Goal: Task Accomplishment & Management: Complete application form

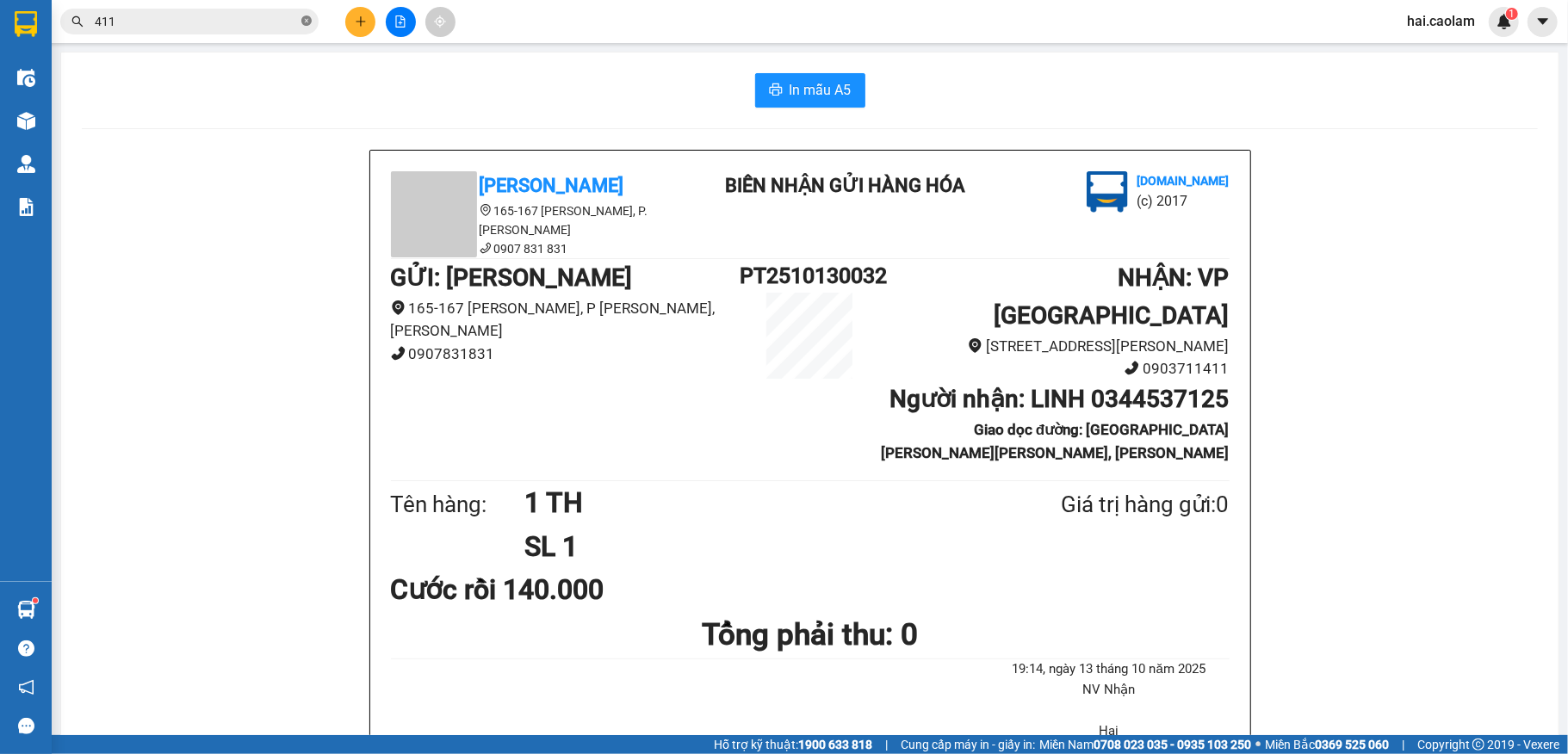
click at [304, 26] on icon "close-circle" at bounding box center [306, 21] width 10 height 10
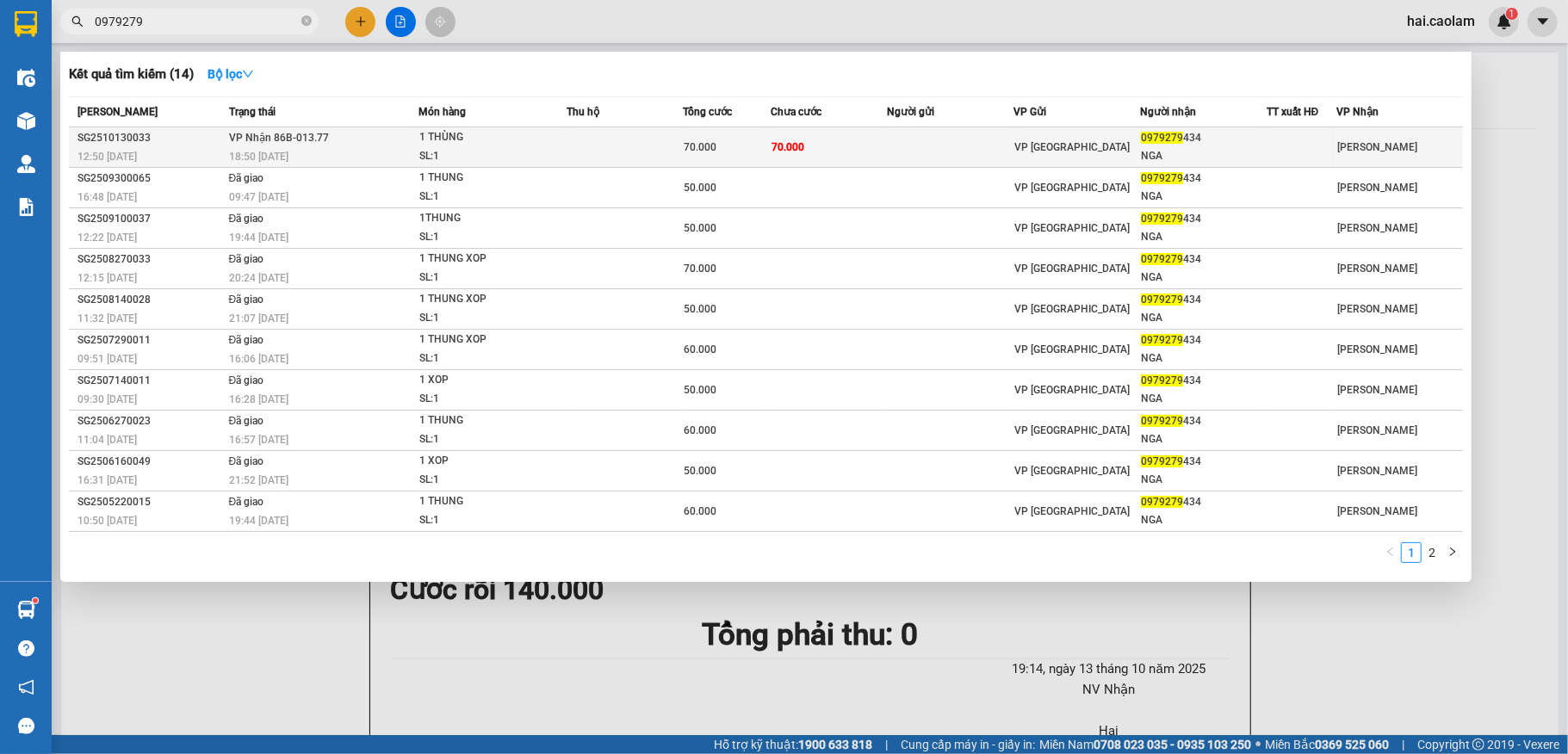
type input "0979279"
click at [660, 134] on td at bounding box center [624, 147] width 116 height 40
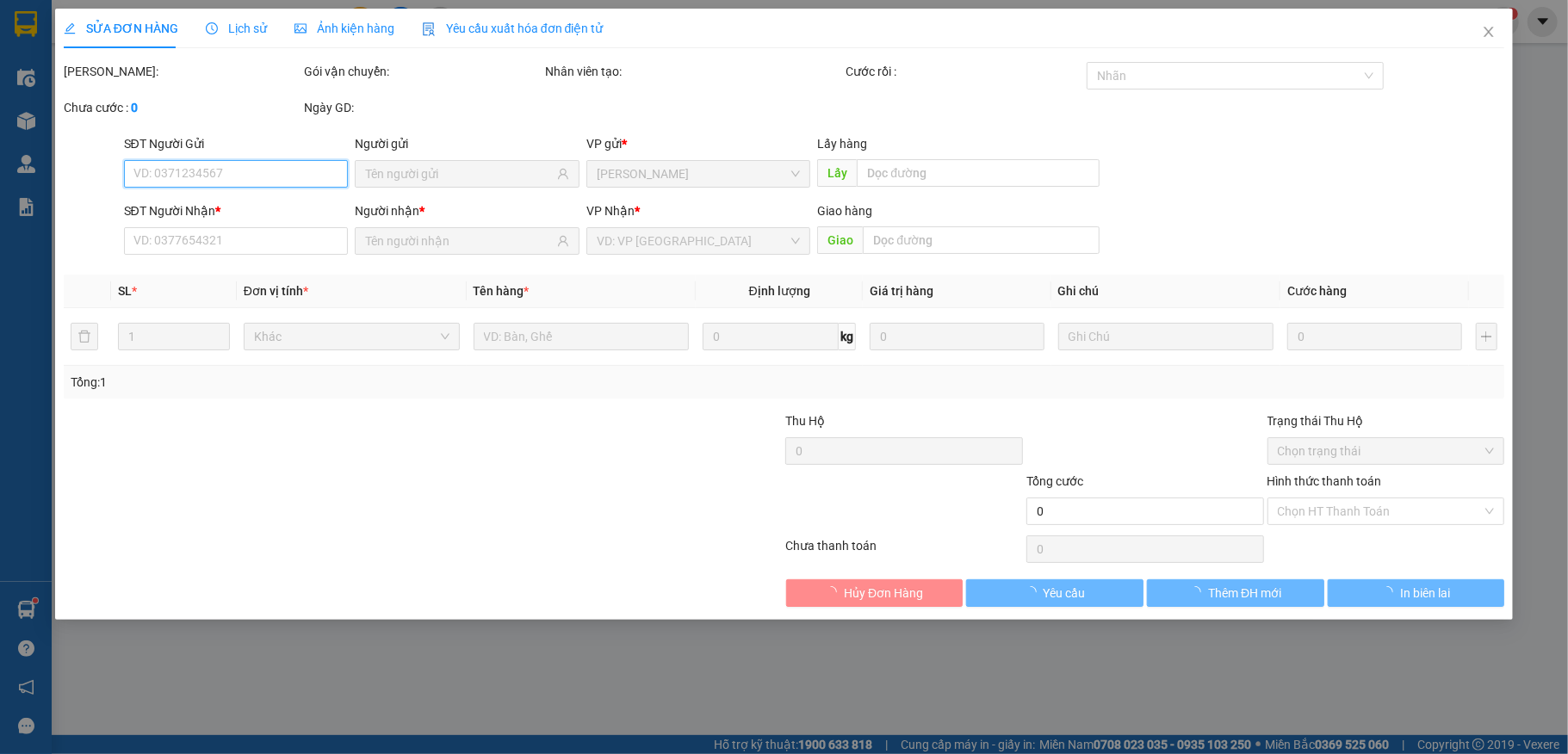
type input "0979279434"
type input "NGA"
type input "70.000"
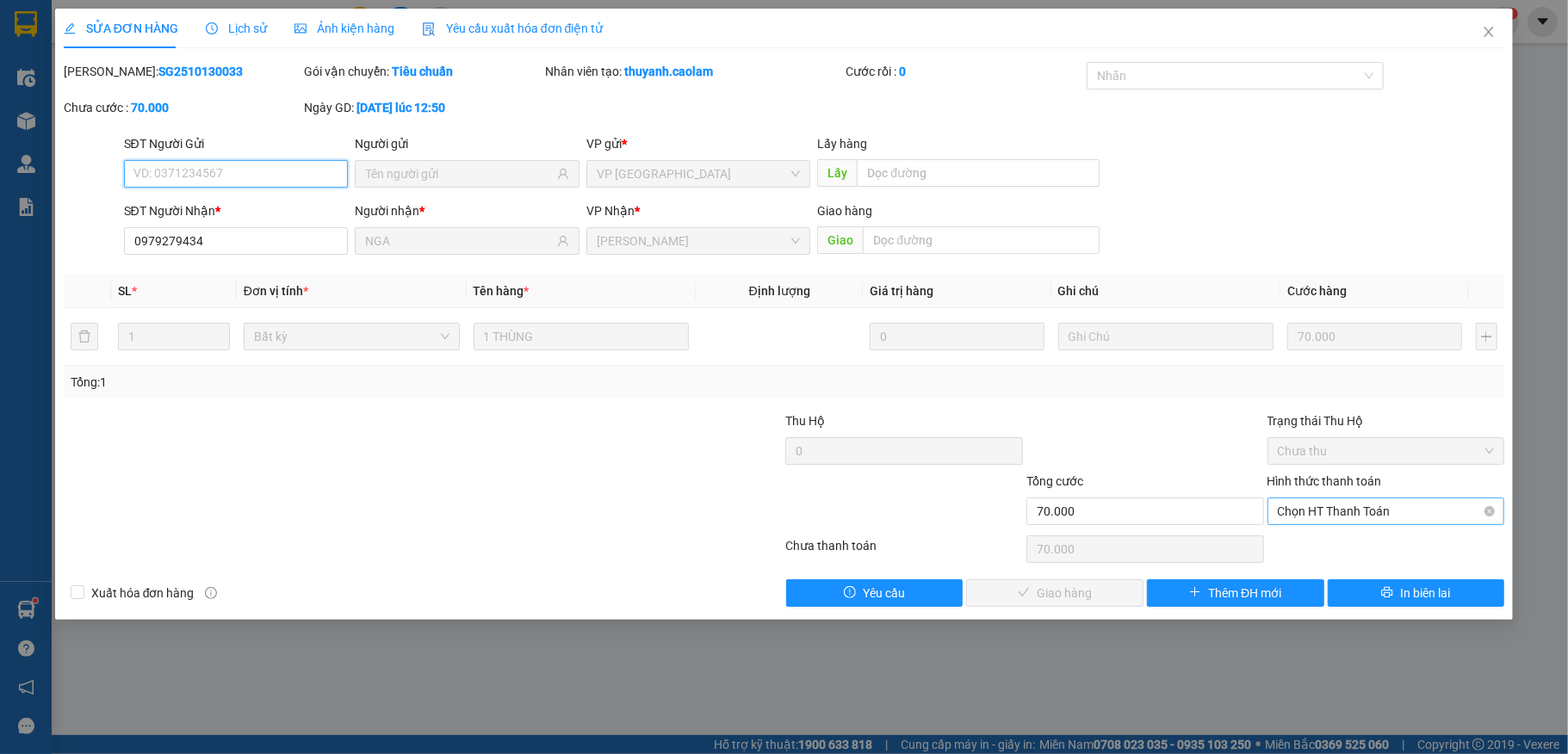
click at [1340, 517] on span "Chọn HT Thanh Toán" at bounding box center [1386, 511] width 217 height 26
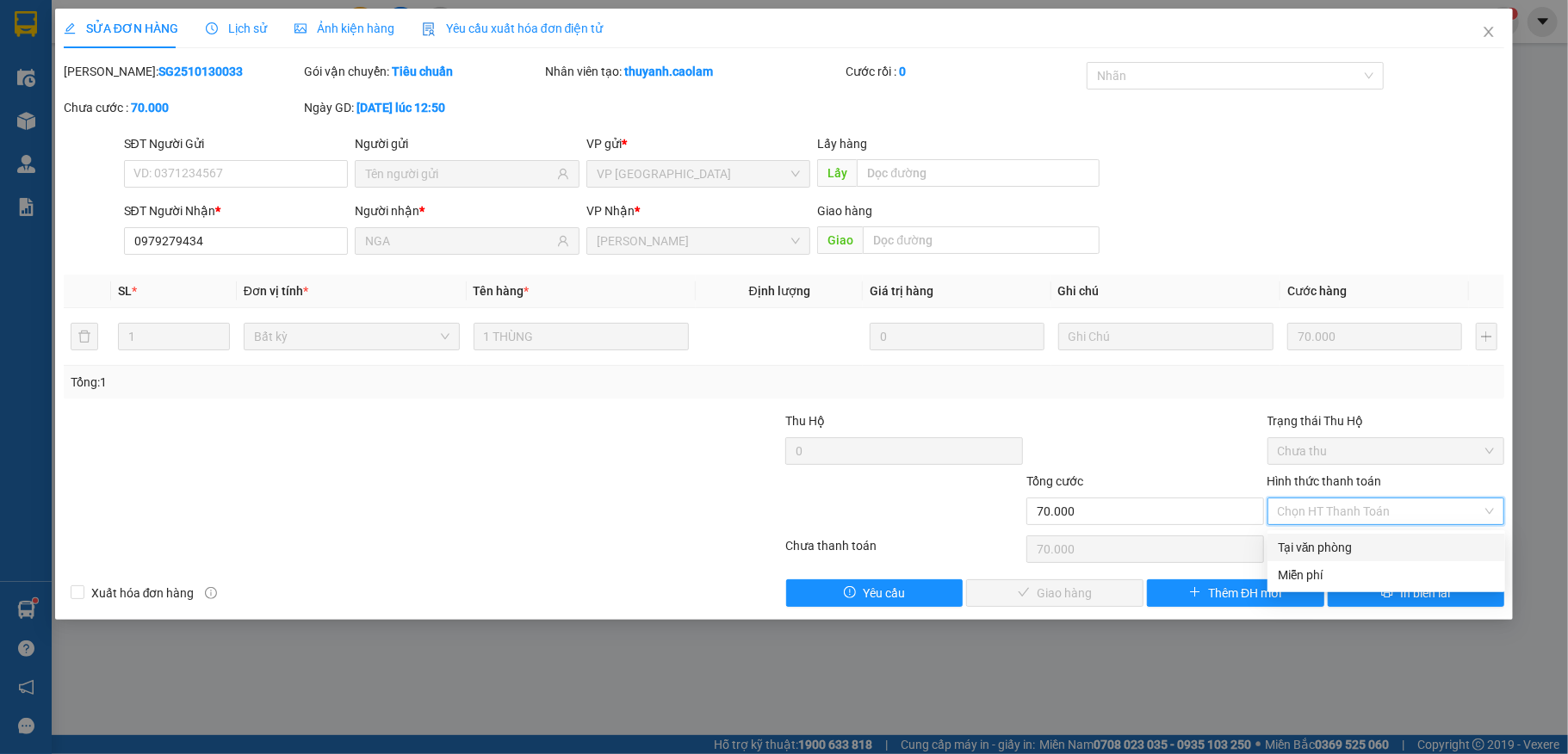
click at [1339, 544] on div "Tại văn phòng" at bounding box center [1386, 546] width 217 height 19
type input "0"
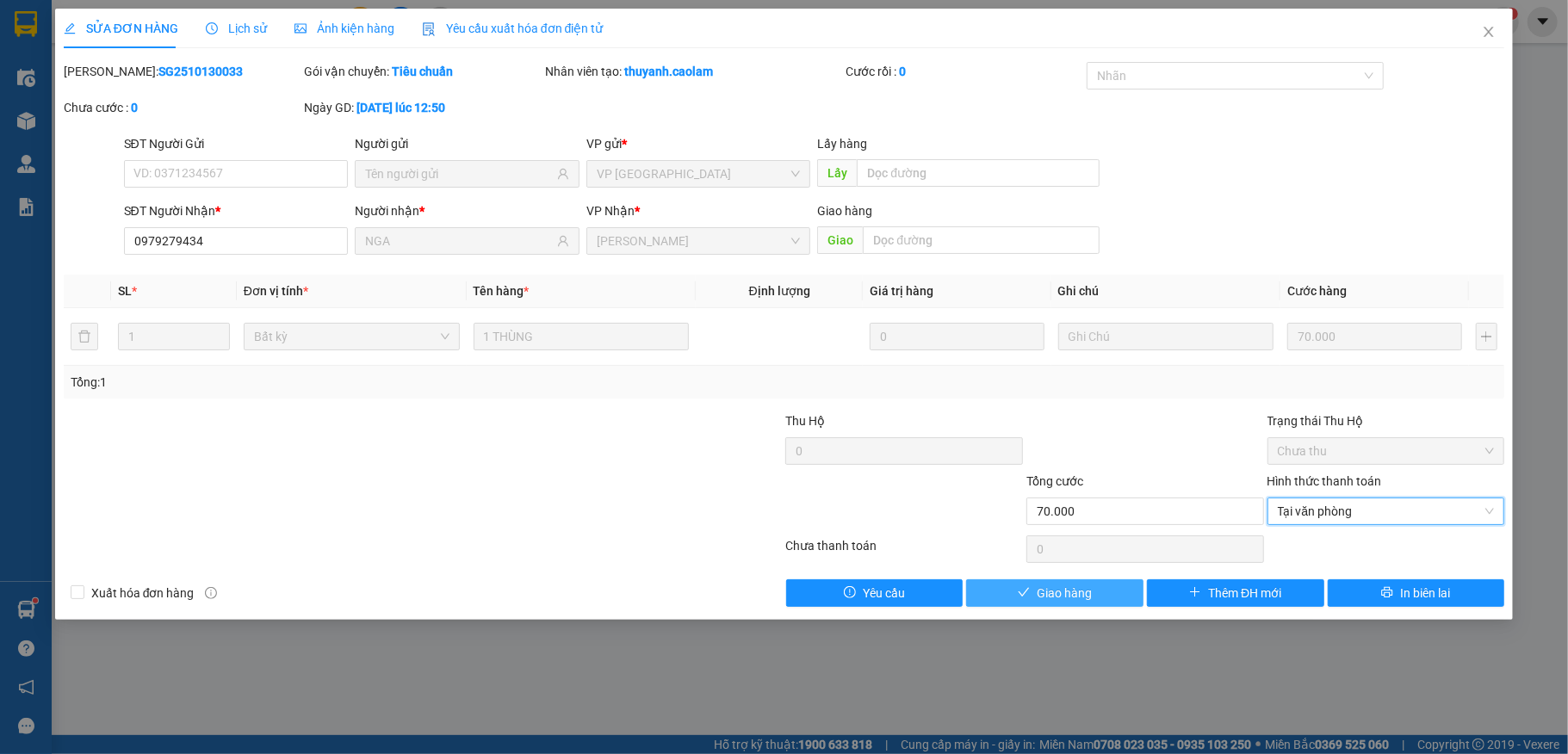
click at [1082, 597] on span "Giao hàng" at bounding box center [1065, 593] width 55 height 19
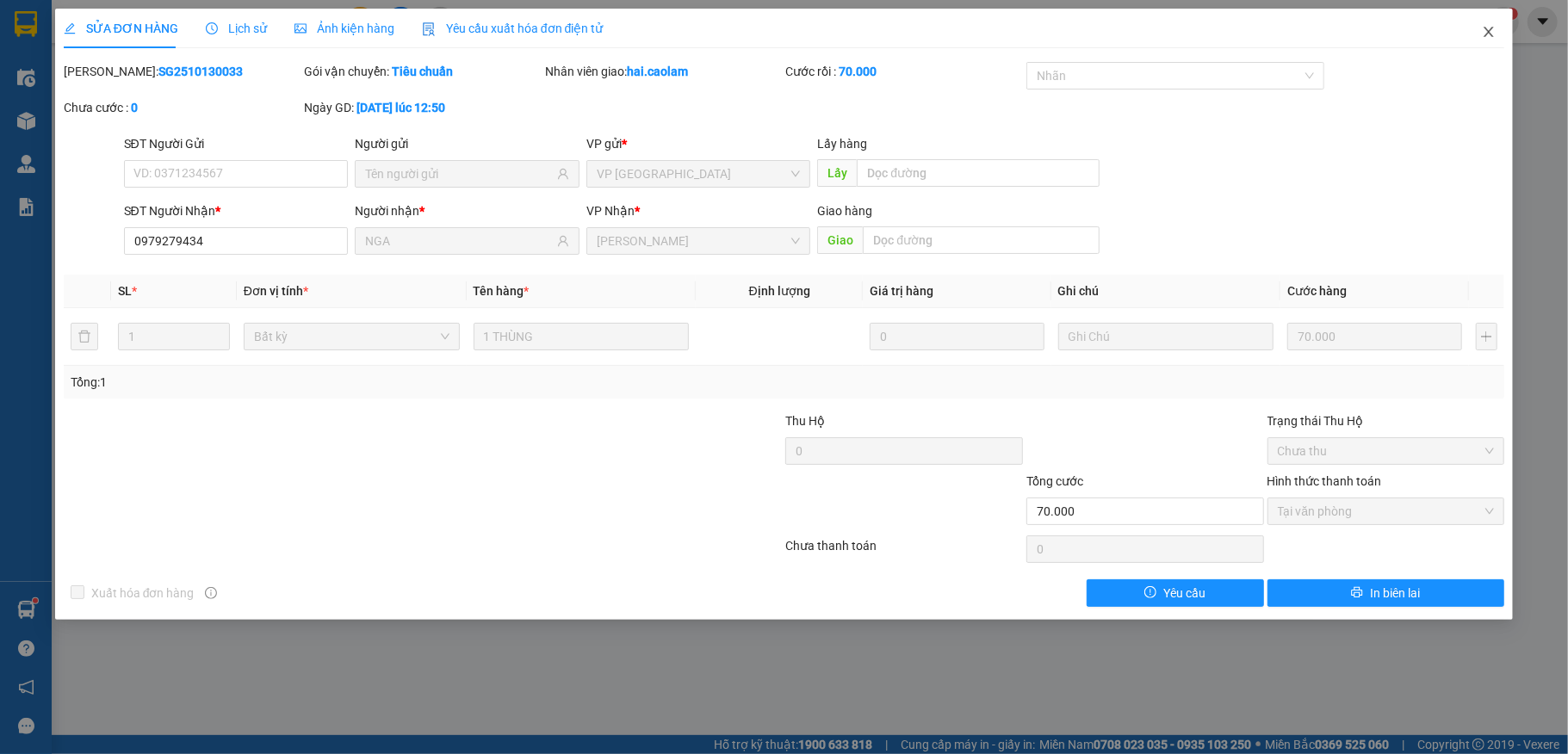
click at [1489, 36] on icon "close" at bounding box center [1489, 31] width 14 height 14
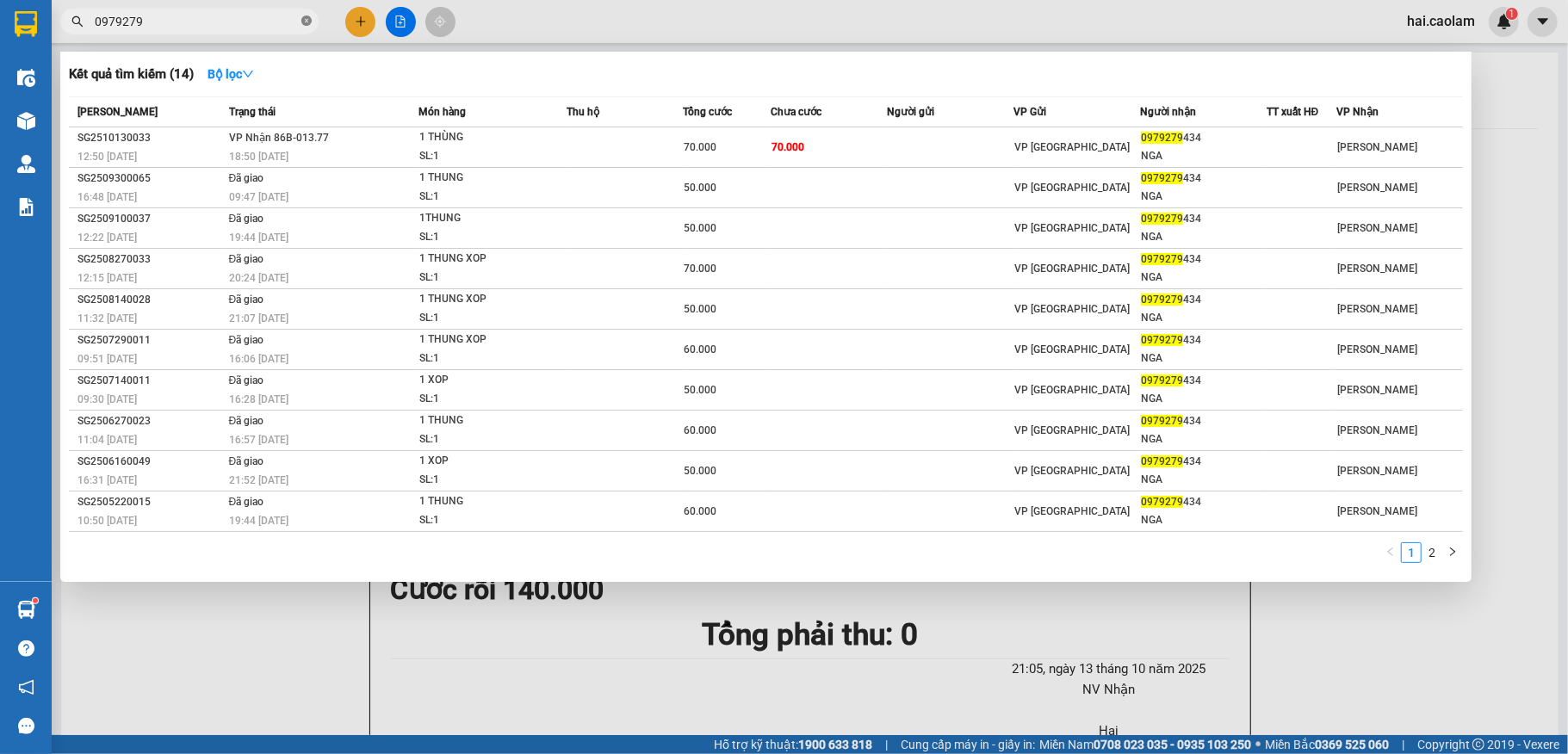
click at [305, 23] on icon "close-circle" at bounding box center [306, 21] width 10 height 10
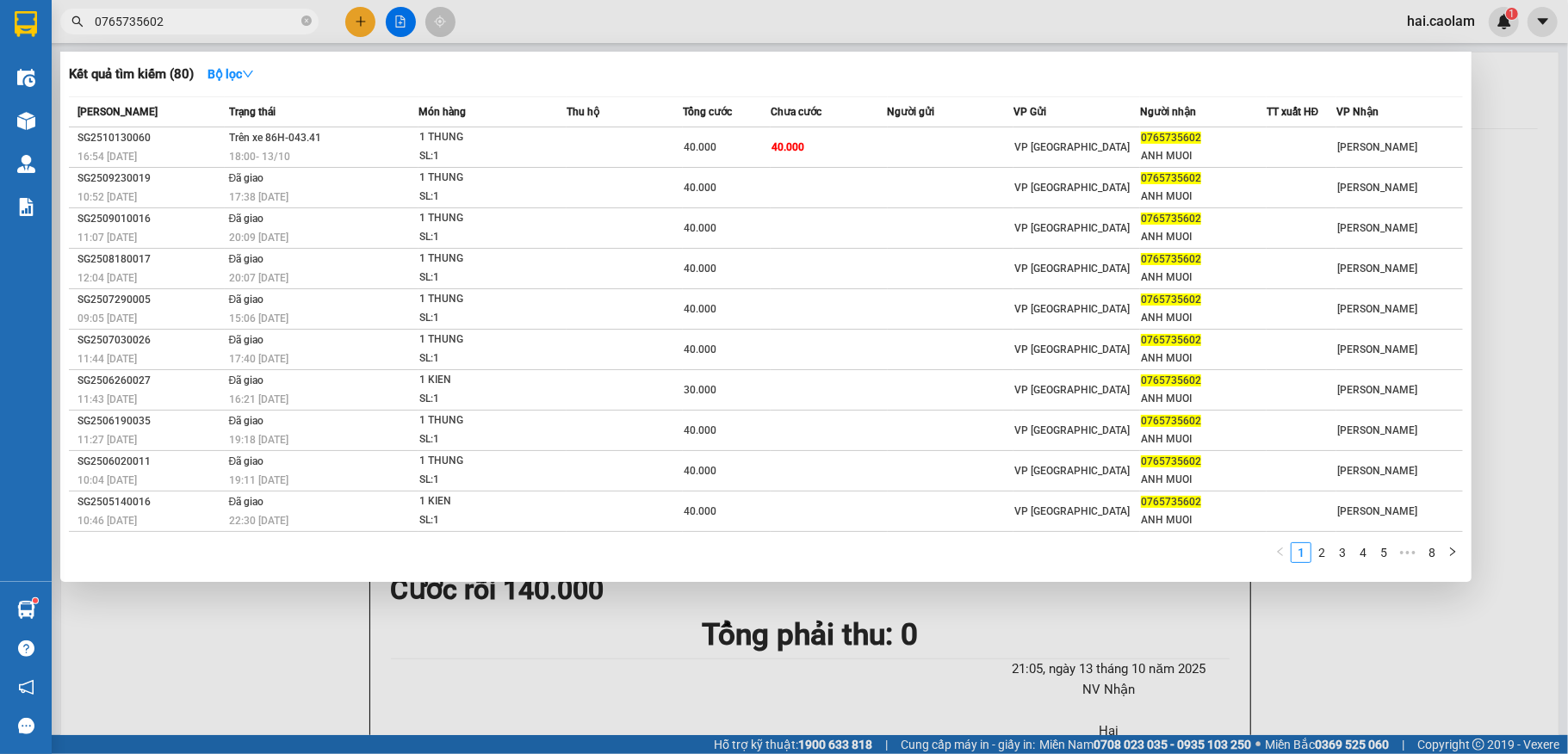
type input "0765735602"
